Goal: Contribute content: Add original content to the website for others to see

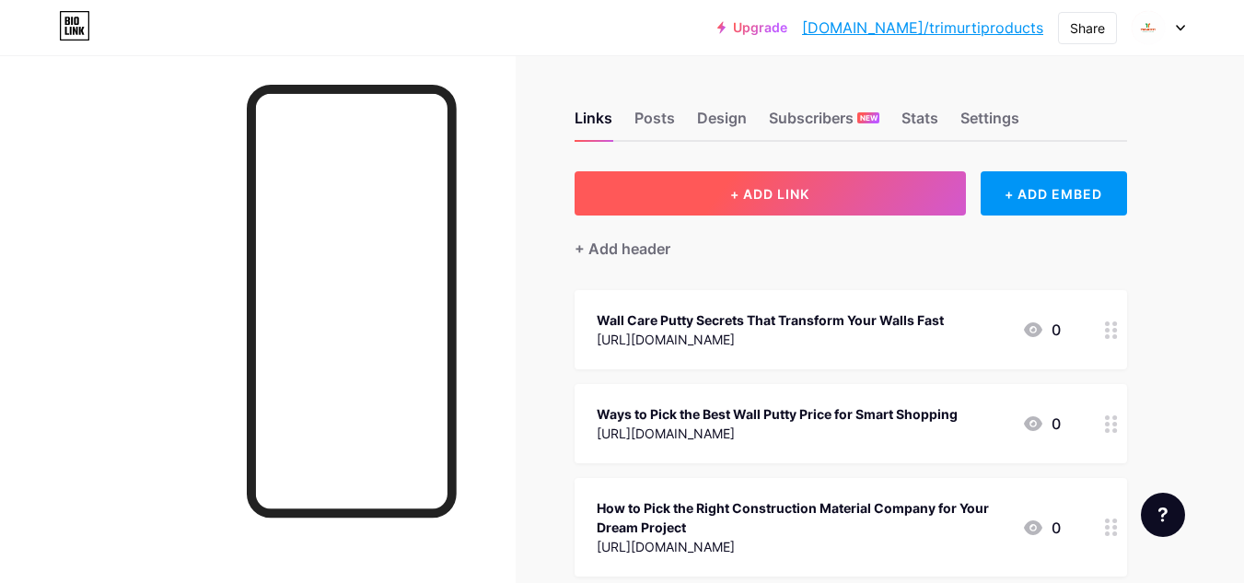
click at [836, 204] on button "+ ADD LINK" at bounding box center [770, 193] width 391 height 44
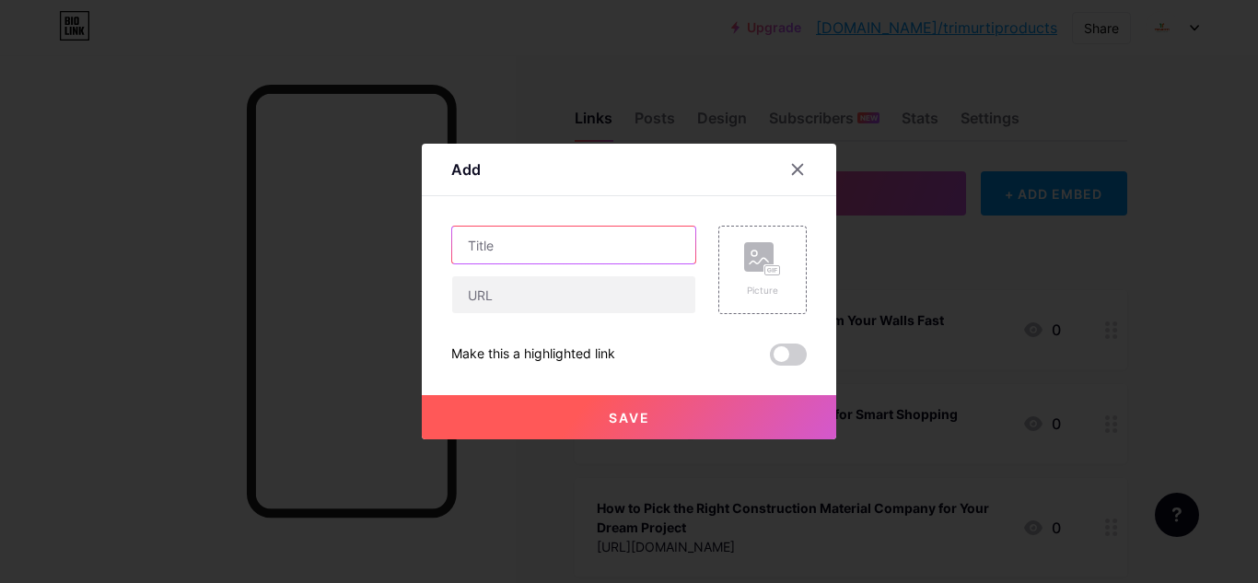
click at [514, 247] on input "text" at bounding box center [573, 245] width 243 height 37
paste input "Benefits of Hiring the Best POP Company in [GEOGRAPHIC_DATA] to Get Perfect Wal…"
type input "Benefits of Hiring the Best POP Company in [GEOGRAPHIC_DATA] to Get Perfect Wal…"
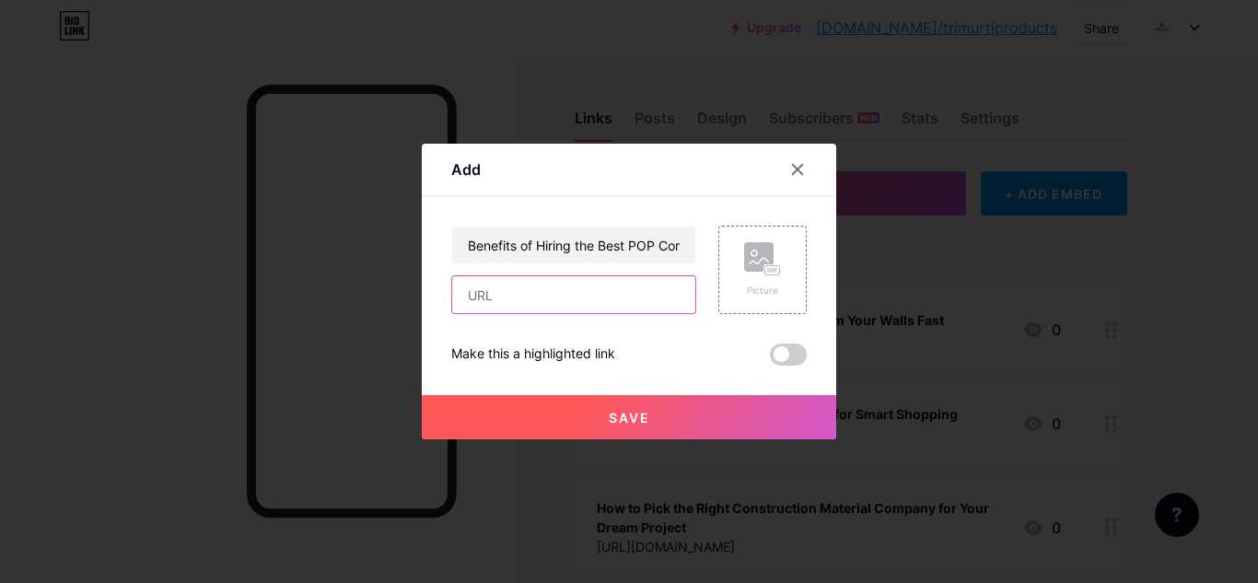
click at [509, 304] on input "text" at bounding box center [573, 294] width 243 height 37
paste input "[URL][DOMAIN_NAME]"
type input "[URL][DOMAIN_NAME]"
click at [798, 355] on span at bounding box center [788, 355] width 37 height 22
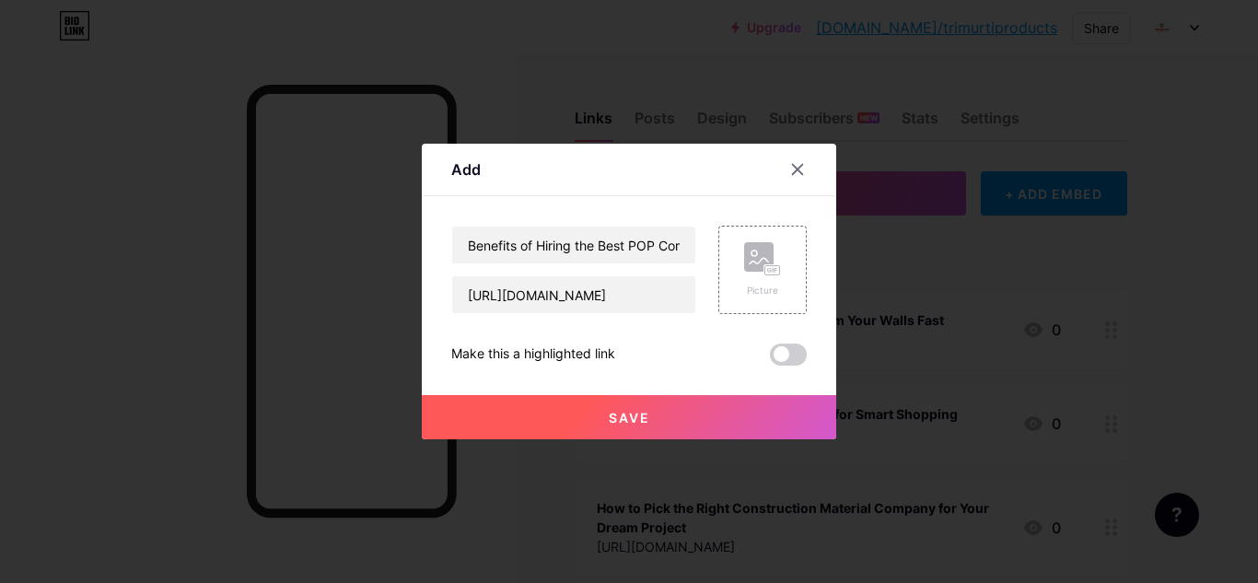
scroll to position [0, 0]
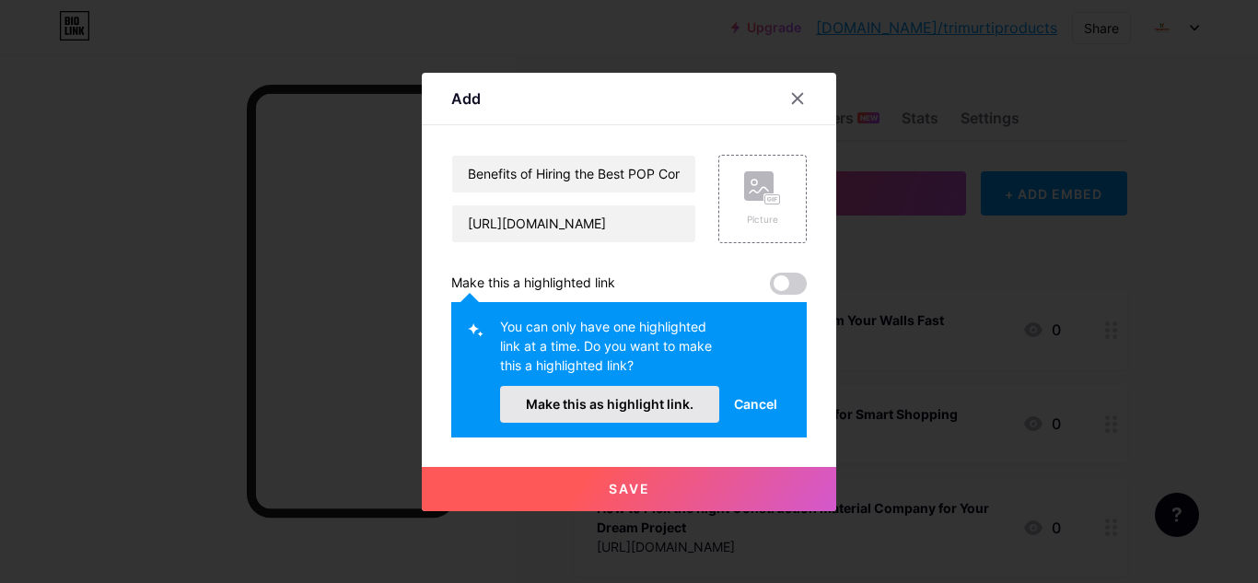
click at [664, 406] on span "Make this as highlight link." at bounding box center [610, 404] width 168 height 16
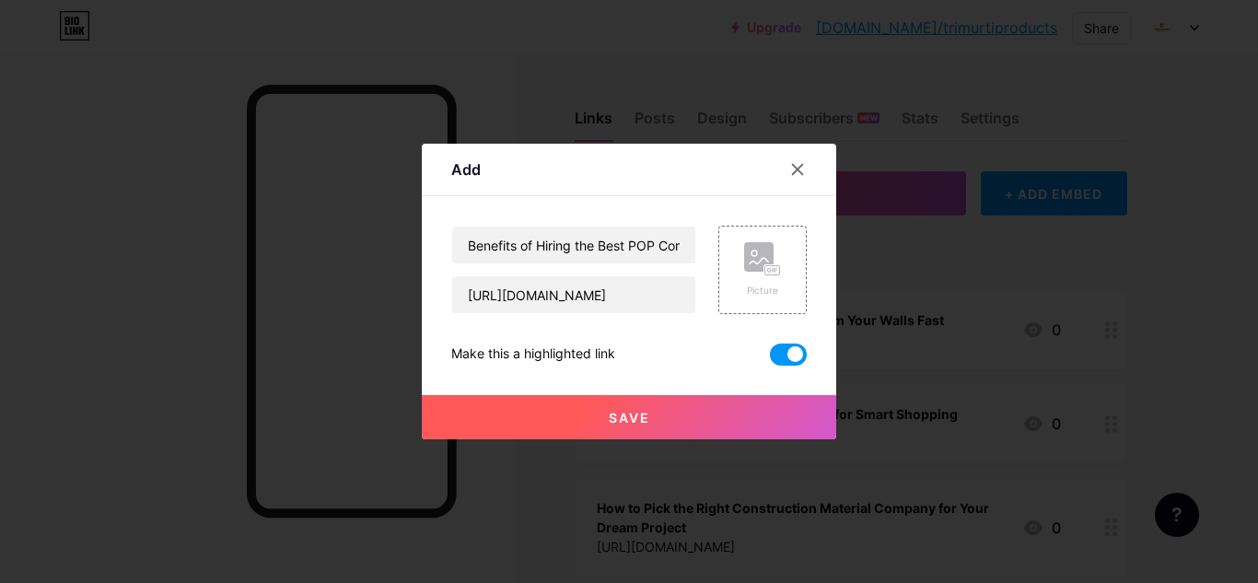
click at [683, 415] on button "Save" at bounding box center [629, 417] width 414 height 44
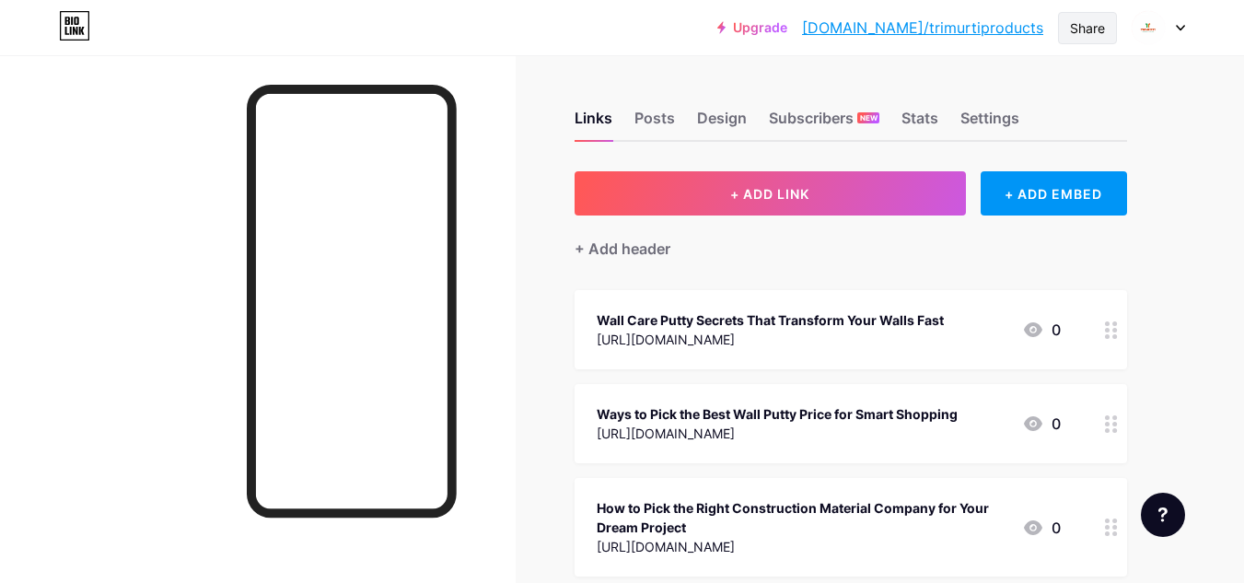
click at [1071, 18] on div "Share" at bounding box center [1087, 27] width 35 height 19
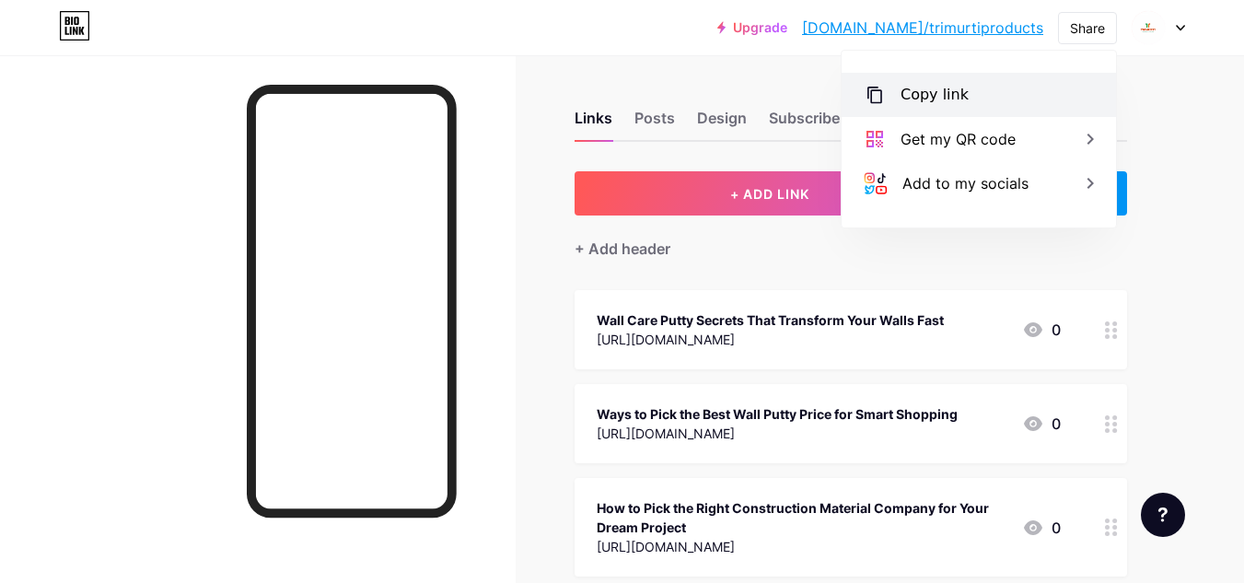
click at [969, 91] on div "Copy link" at bounding box center [979, 95] width 274 height 44
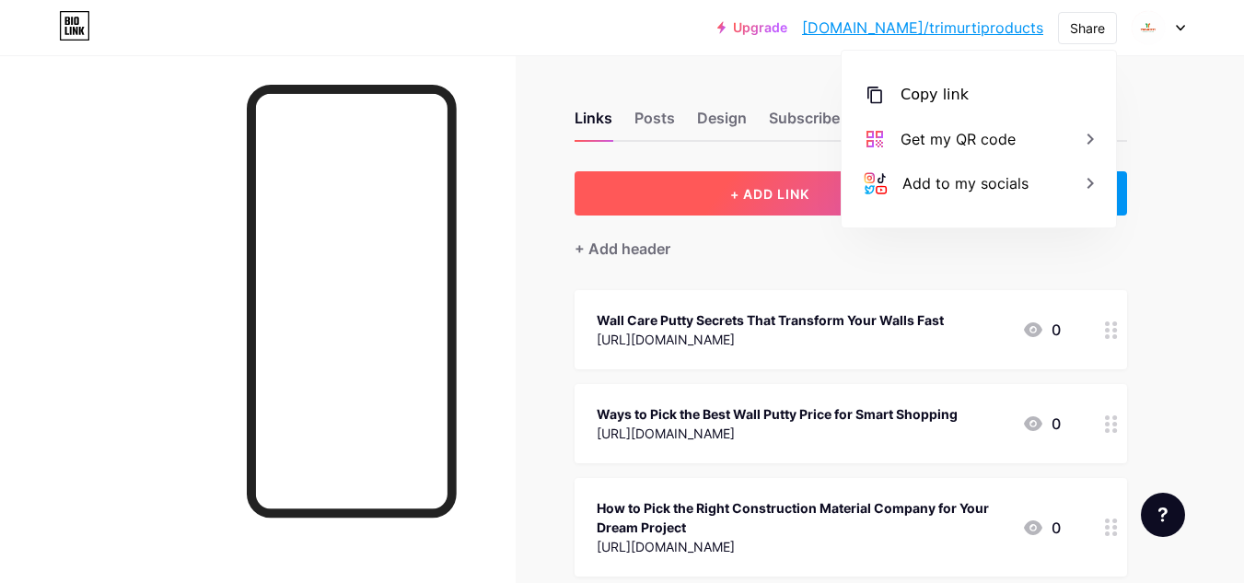
click at [734, 178] on button "+ ADD LINK" at bounding box center [770, 193] width 391 height 44
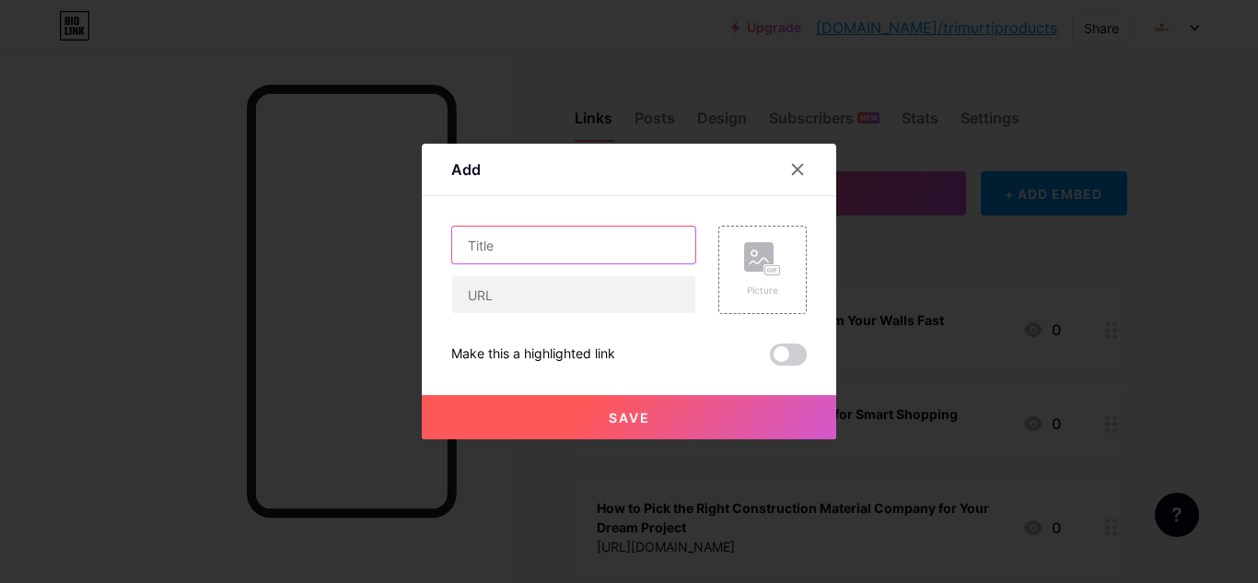
click at [583, 247] on input "text" at bounding box center [573, 245] width 243 height 37
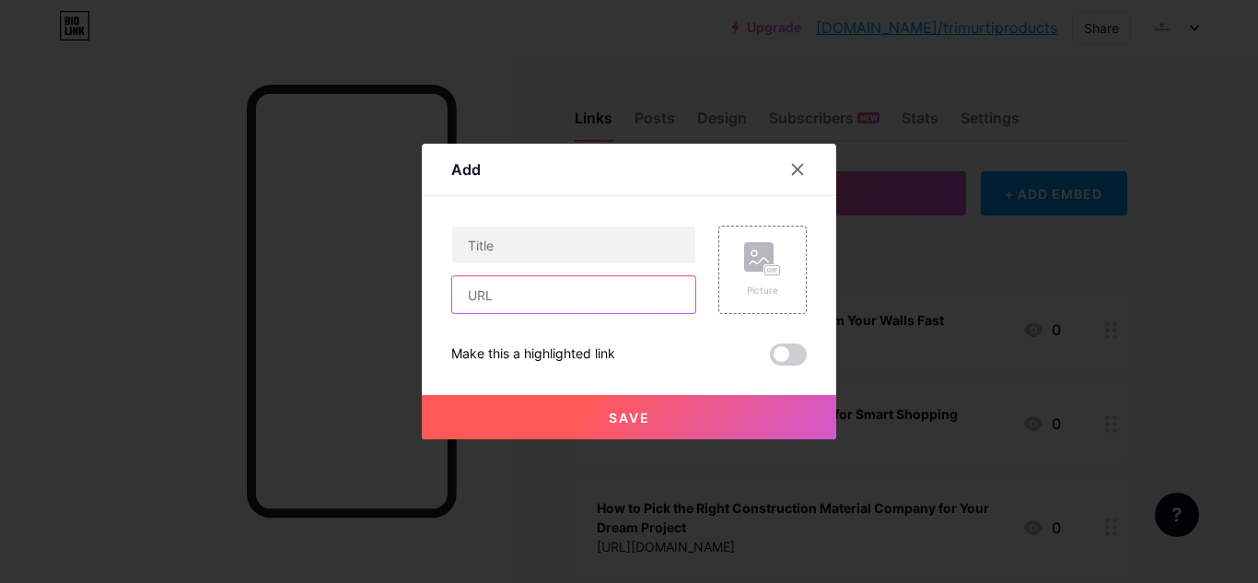
click at [554, 292] on input "text" at bounding box center [573, 294] width 243 height 37
paste input "[URL][DOMAIN_NAME]"
type input "[URL][DOMAIN_NAME]"
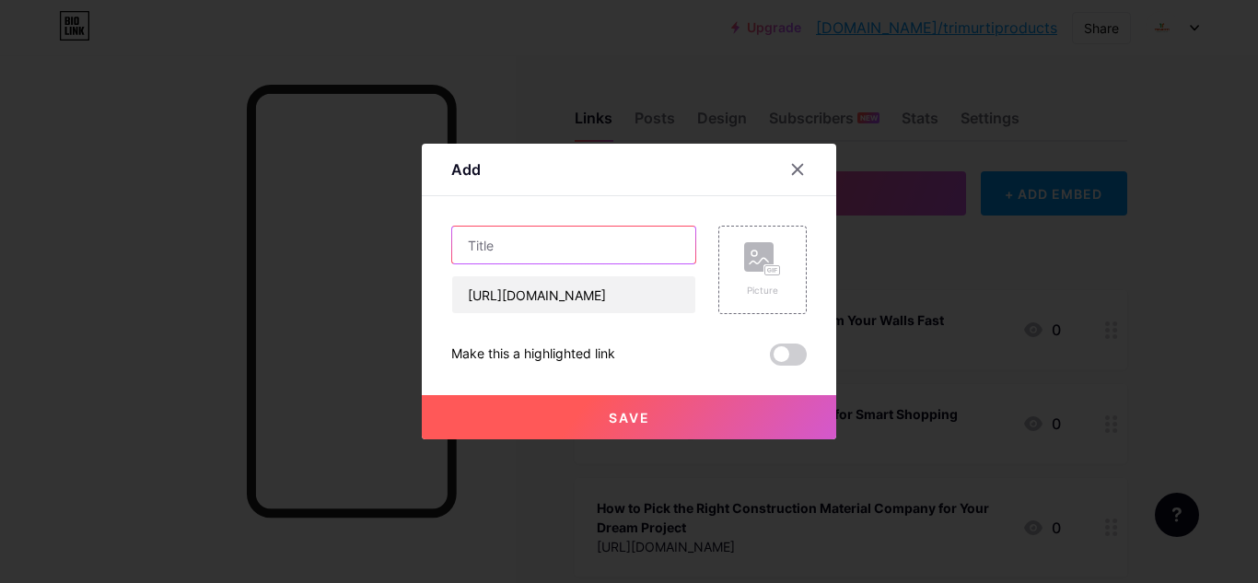
click at [508, 246] on input "text" at bounding box center [573, 245] width 243 height 37
paste input "How is wall care putty different from standard wall putty?"
type input "How is wall care putty different from standard wall putty?"
click at [789, 347] on span at bounding box center [788, 355] width 37 height 22
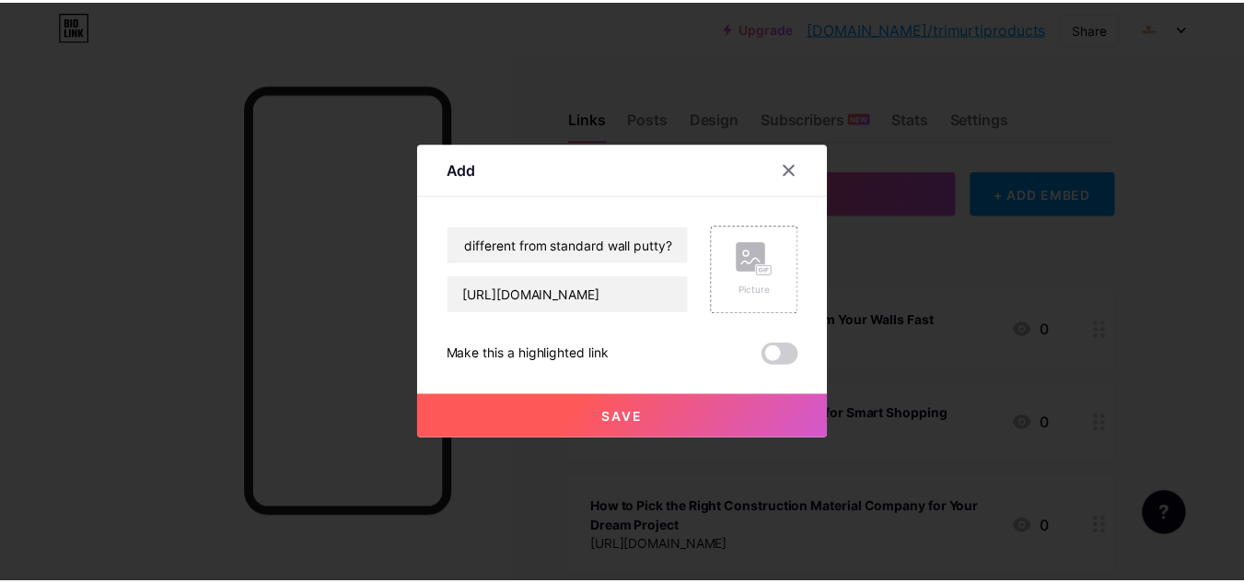
scroll to position [0, 0]
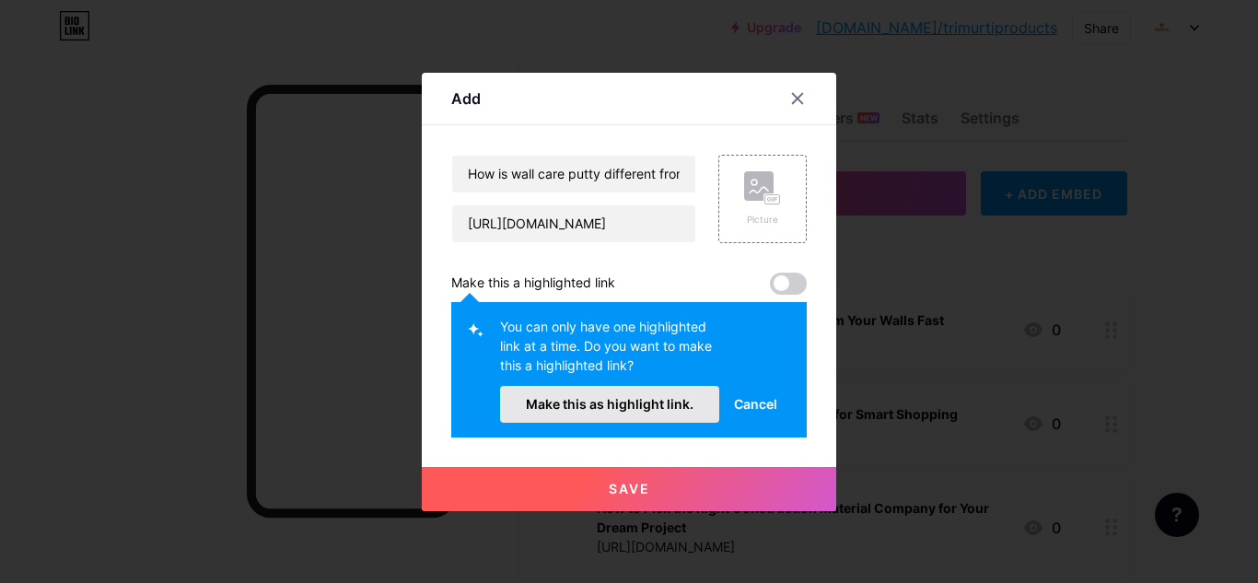
click at [618, 413] on button "Make this as highlight link." at bounding box center [609, 404] width 219 height 37
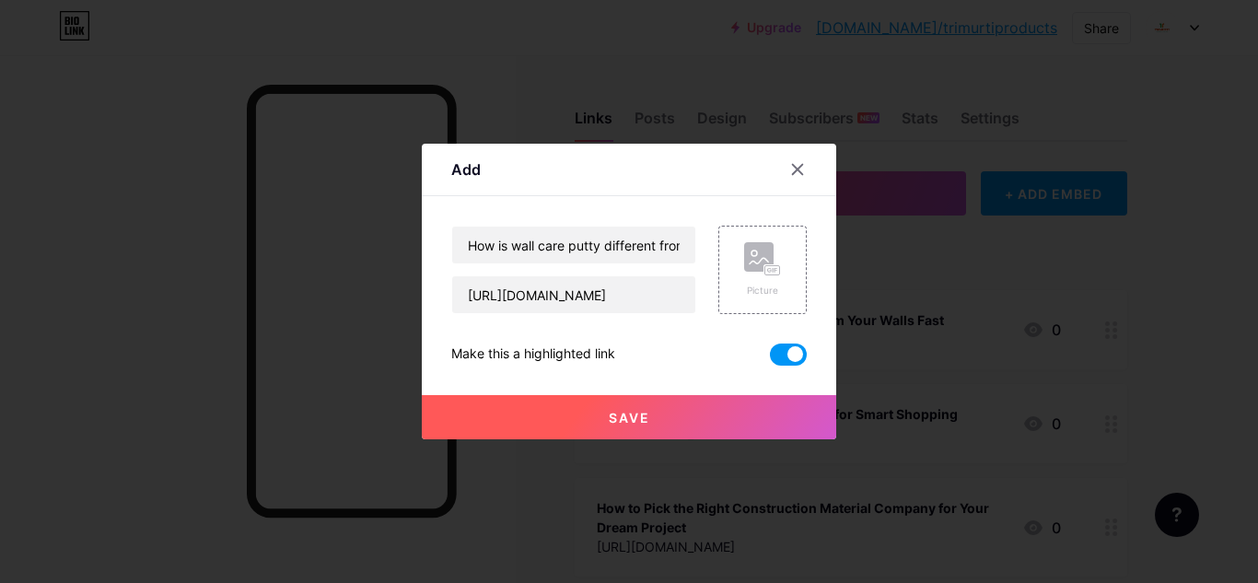
click at [628, 423] on span "Save" at bounding box center [629, 418] width 41 height 16
